Goal: Information Seeking & Learning: Learn about a topic

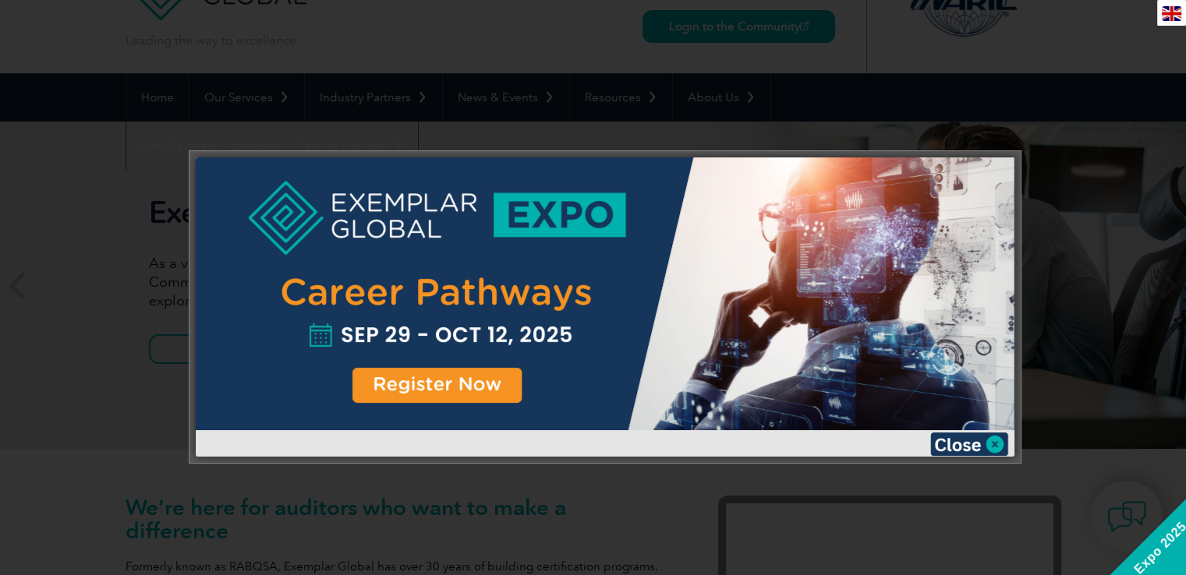
scroll to position [94, 0]
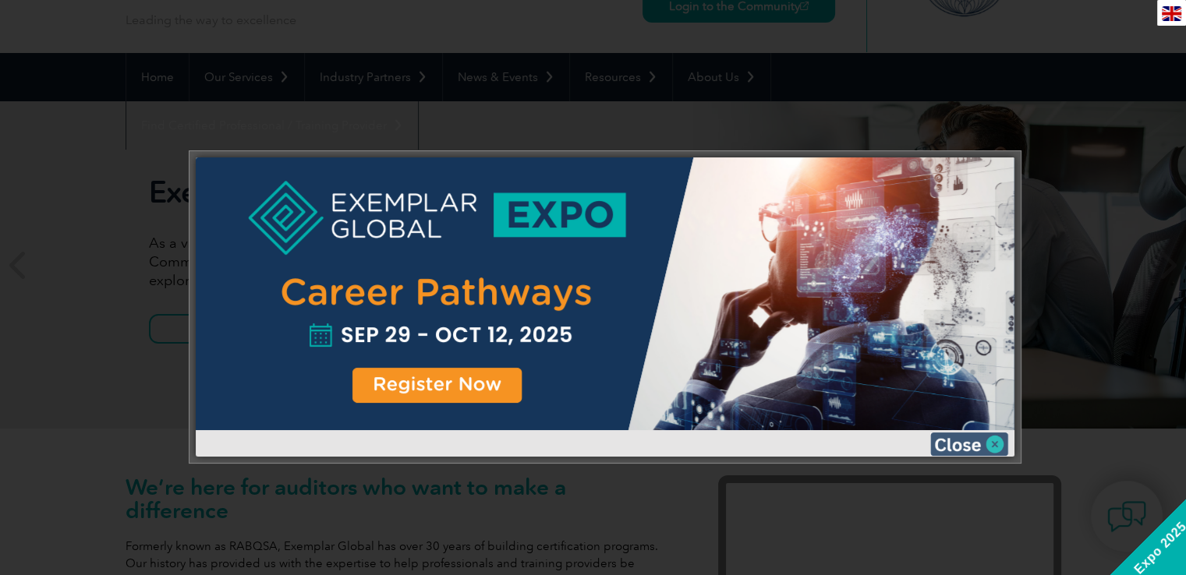
click at [990, 441] on img at bounding box center [969, 444] width 78 height 23
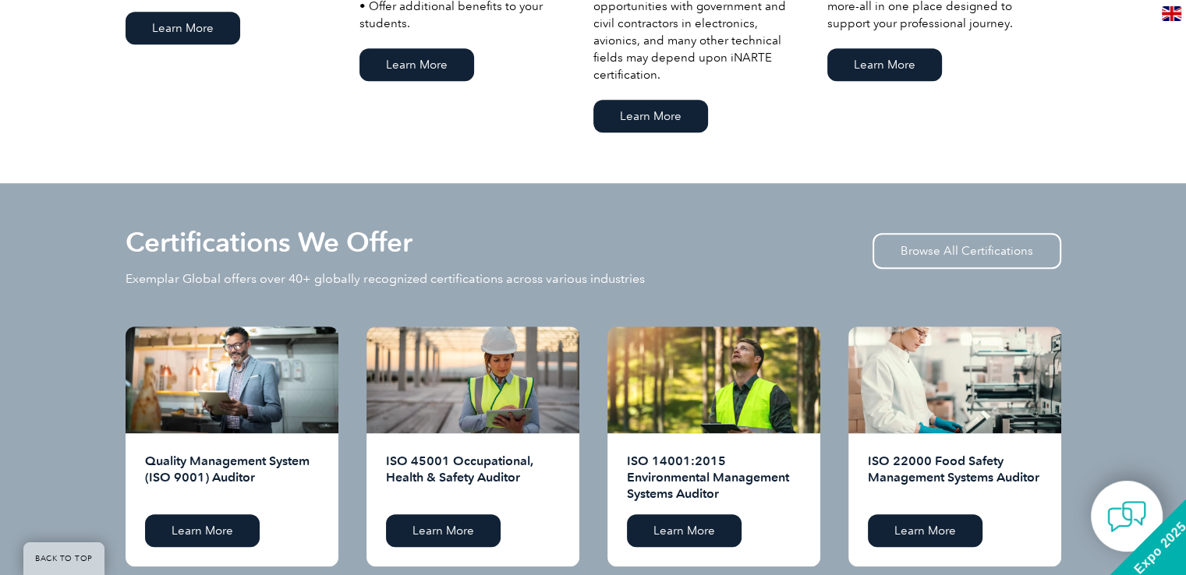
scroll to position [1403, 0]
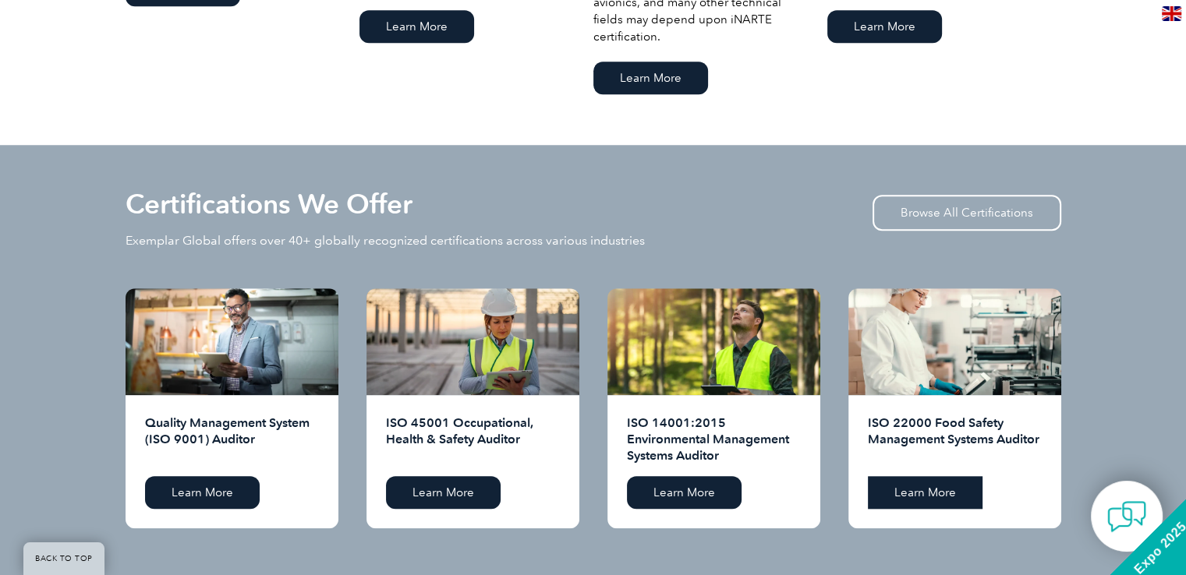
click at [929, 498] on link "Learn More" at bounding box center [925, 492] width 115 height 33
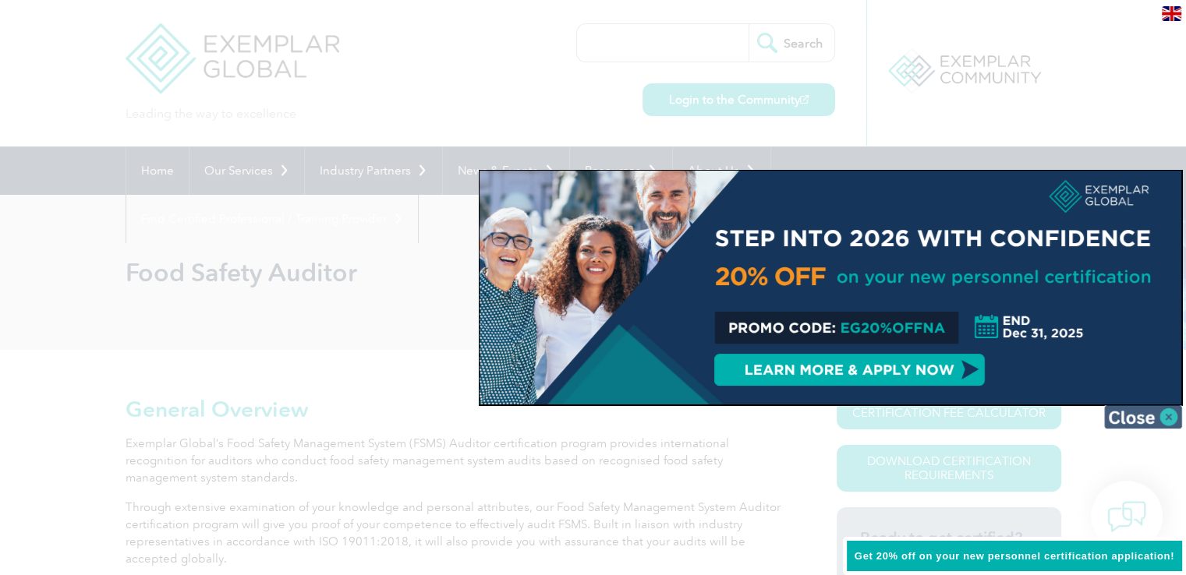
click at [1139, 412] on img at bounding box center [1143, 416] width 78 height 23
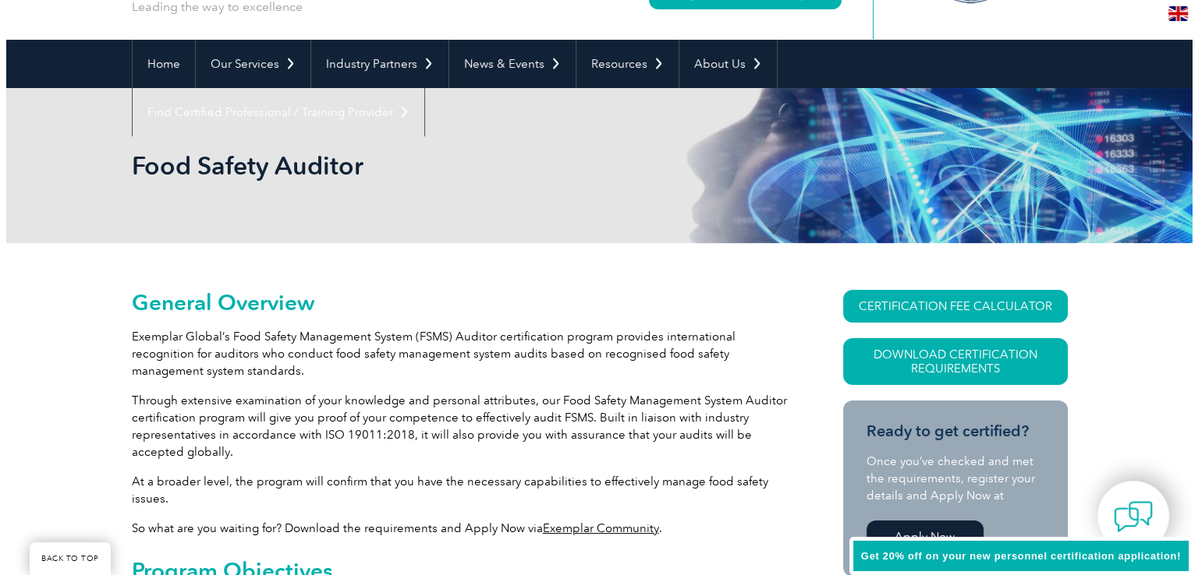
scroll to position [187, 0]
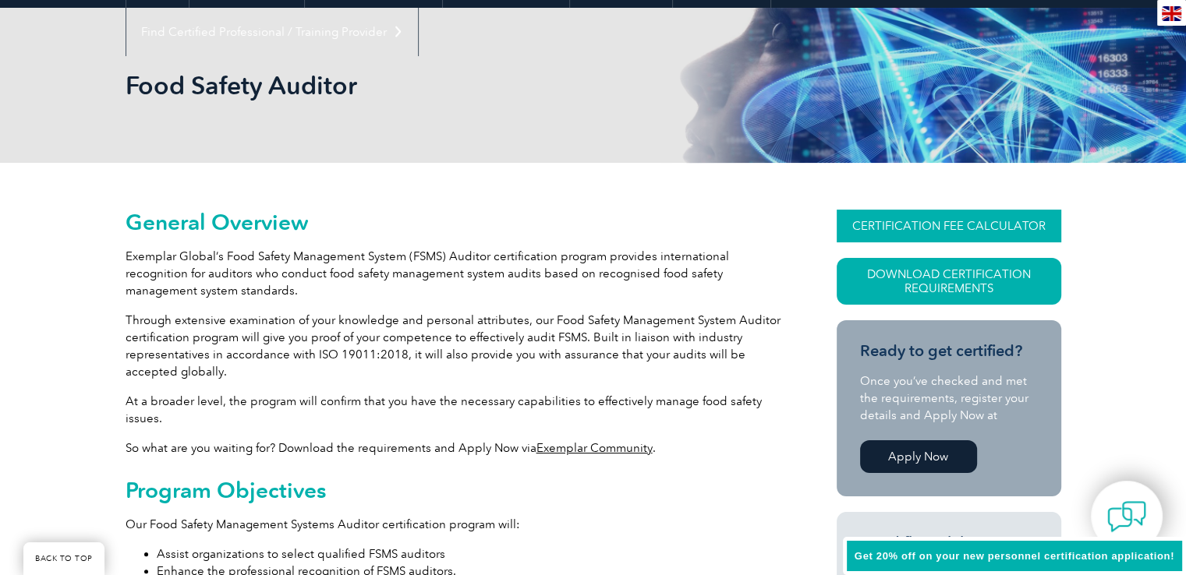
click at [922, 219] on link "CERTIFICATION FEE CALCULATOR" at bounding box center [949, 226] width 225 height 33
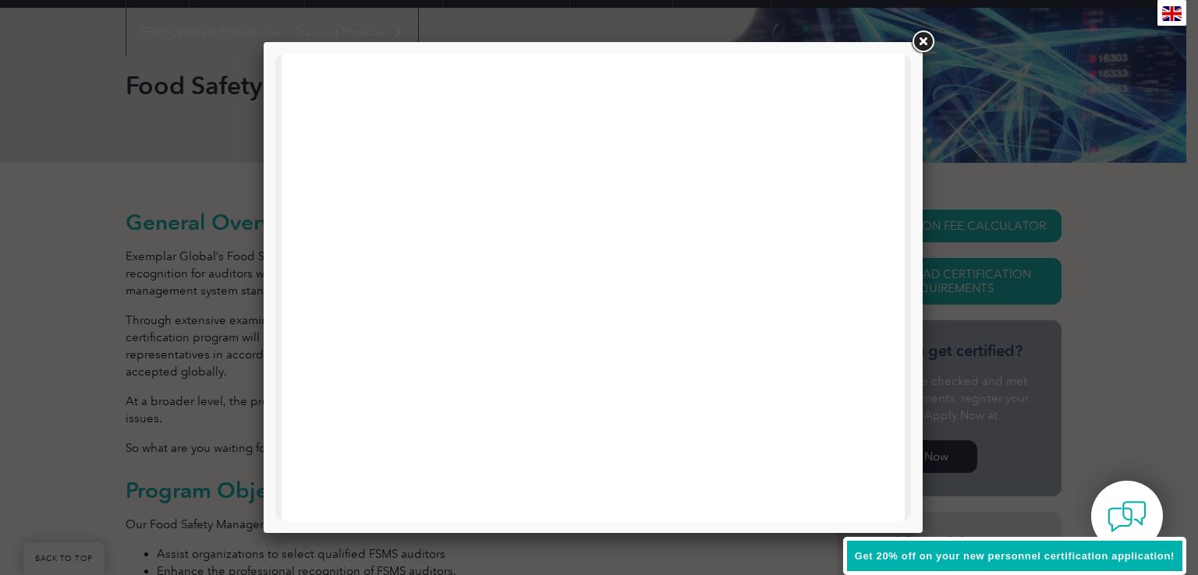
scroll to position [72, 0]
